Goal: Information Seeking & Learning: Learn about a topic

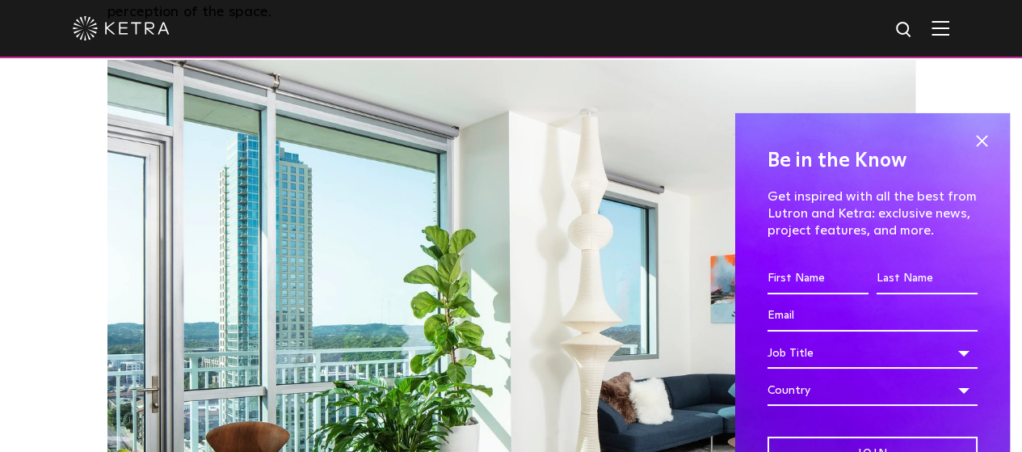
scroll to position [1212, 0]
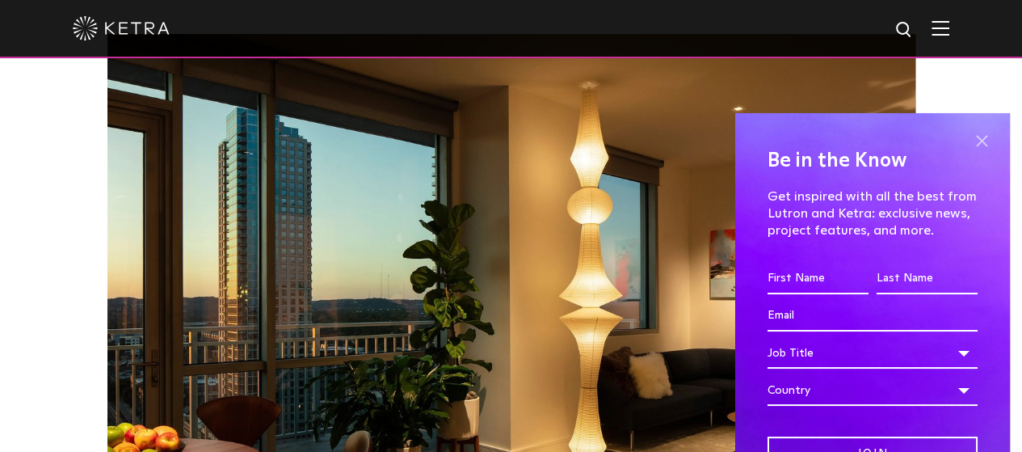
click at [974, 141] on span at bounding box center [981, 141] width 24 height 24
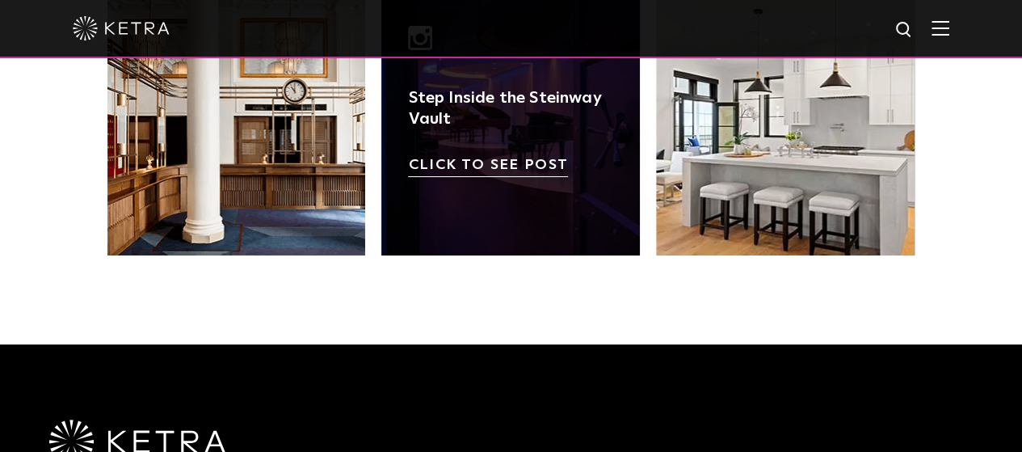
scroll to position [3231, 0]
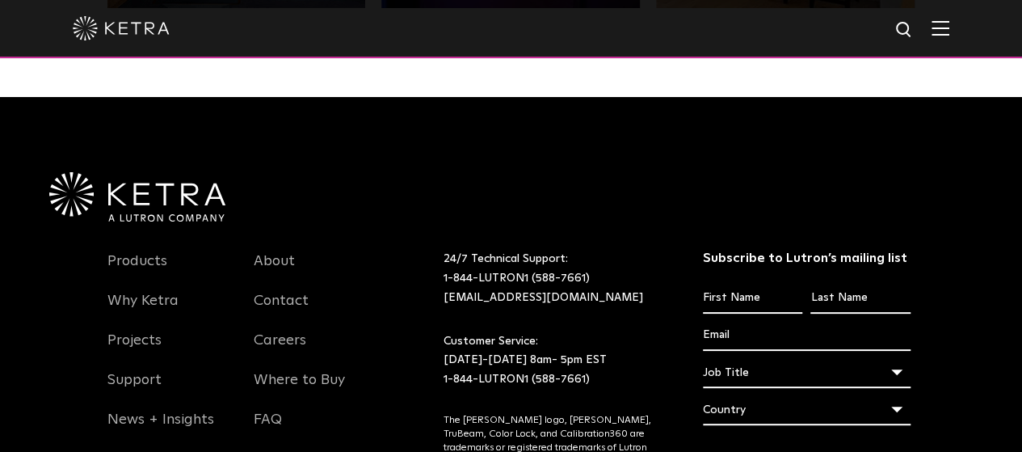
click at [165, 263] on li "Products" at bounding box center [168, 270] width 123 height 40
click at [150, 263] on link "Products" at bounding box center [137, 270] width 60 height 37
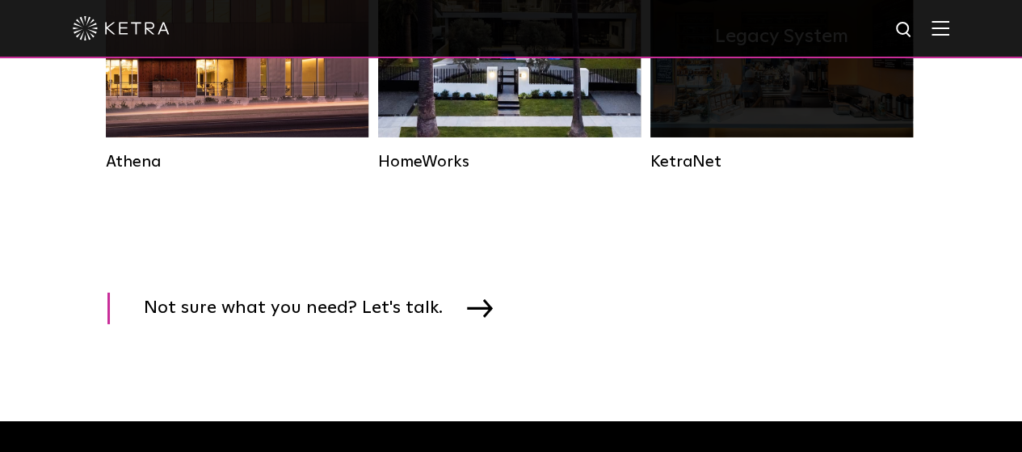
scroll to position [2504, 0]
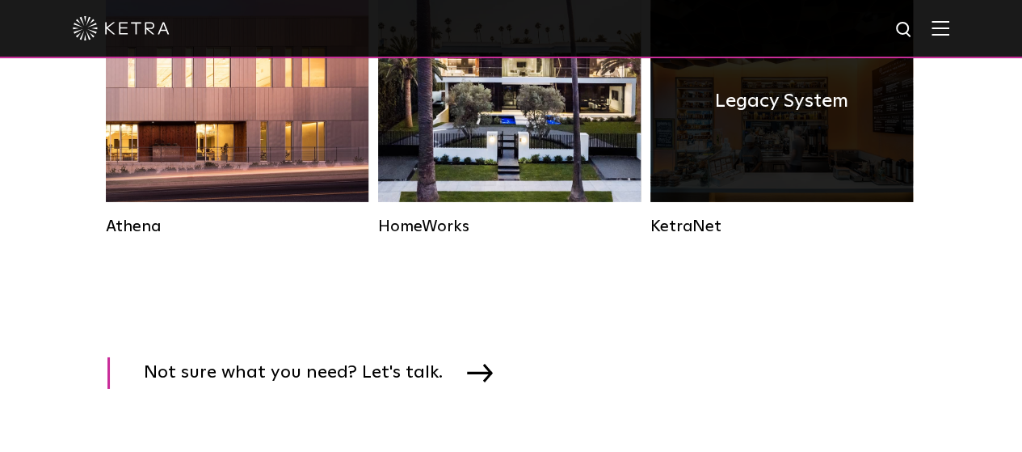
click at [756, 145] on div "Legacy System" at bounding box center [781, 101] width 263 height 202
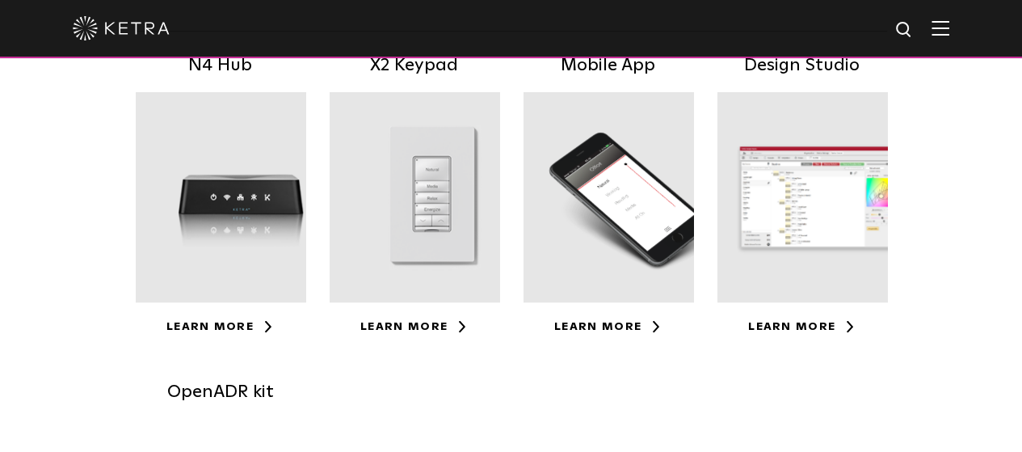
scroll to position [404, 0]
click at [388, 174] on div at bounding box center [435, 196] width 210 height 210
click at [855, 320] on link "Learn More" at bounding box center [801, 325] width 107 height 11
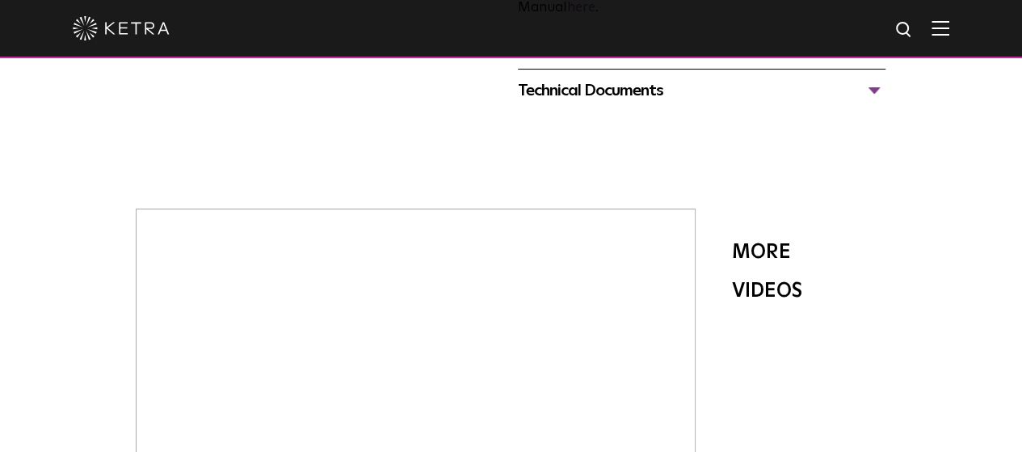
scroll to position [1050, 0]
